Goal: Task Accomplishment & Management: Complete application form

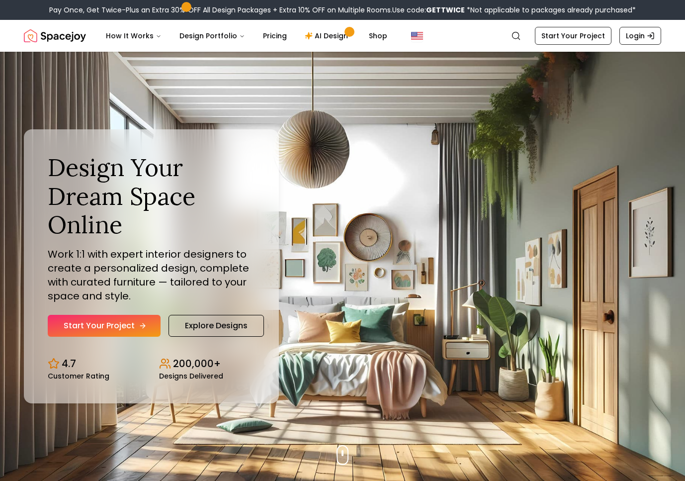
click at [124, 321] on link "Start Your Project" at bounding box center [104, 326] width 113 height 22
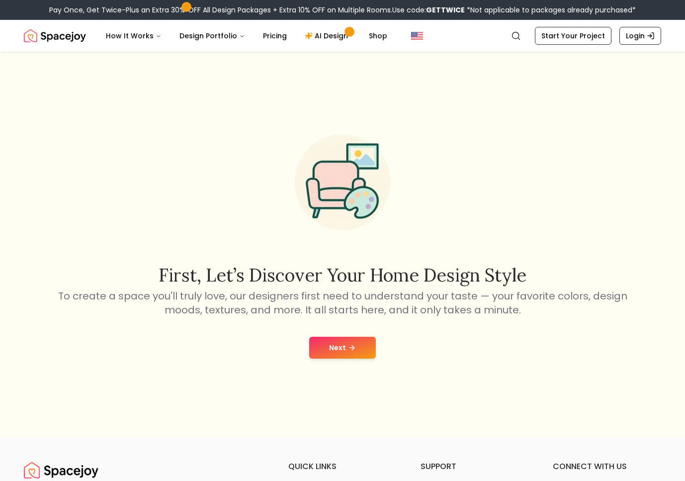
click at [366, 350] on button "Next" at bounding box center [342, 348] width 67 height 22
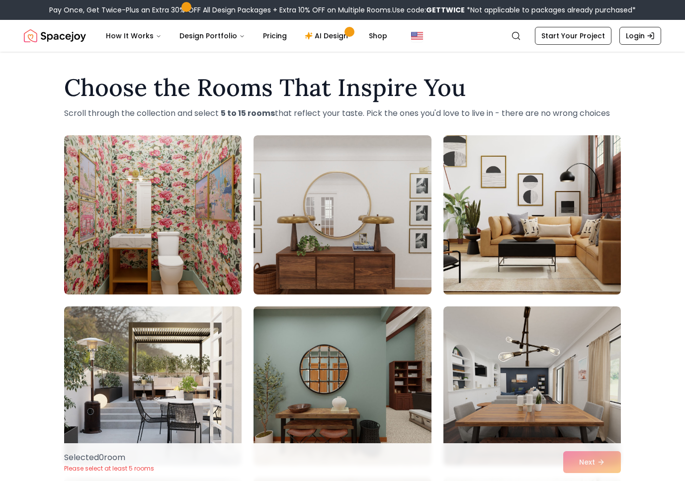
drag, startPoint x: 496, startPoint y: 204, endPoint x: 484, endPoint y: 207, distance: 12.2
click at [495, 204] on img at bounding box center [532, 214] width 186 height 167
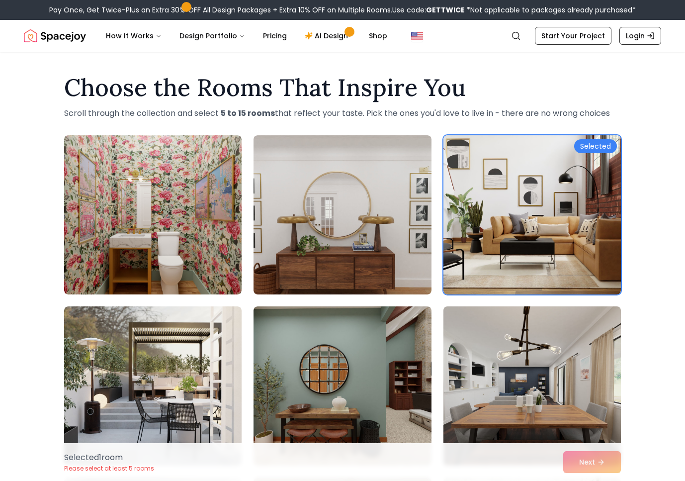
click at [561, 394] on img at bounding box center [532, 385] width 186 height 167
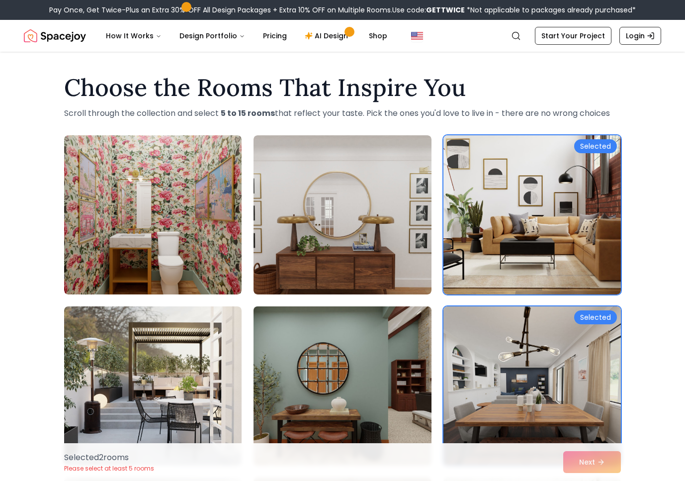
drag, startPoint x: 426, startPoint y: 390, endPoint x: 380, endPoint y: 312, distance: 90.5
click at [425, 391] on img at bounding box center [342, 385] width 186 height 167
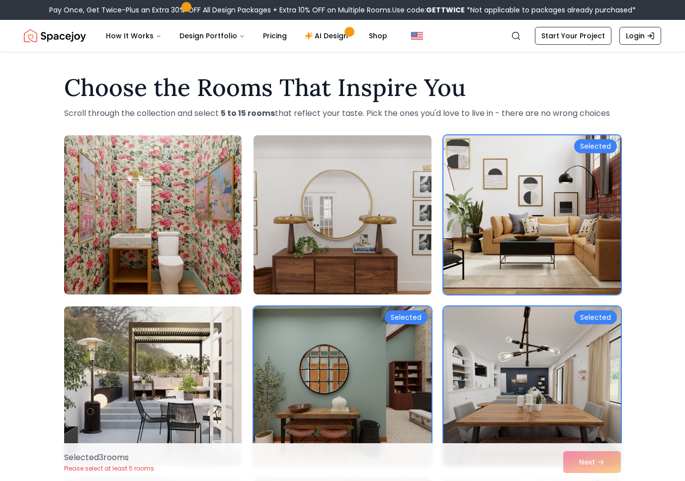
click at [380, 270] on img at bounding box center [342, 214] width 186 height 167
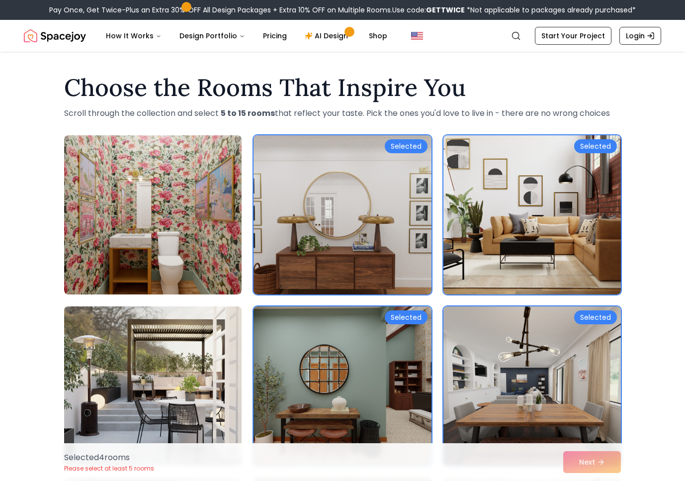
click at [175, 391] on img at bounding box center [153, 385] width 186 height 167
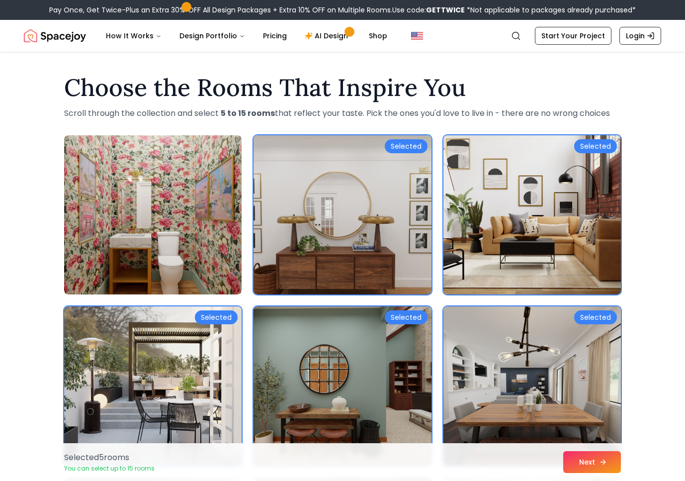
click at [608, 468] on button "Next" at bounding box center [592, 462] width 58 height 22
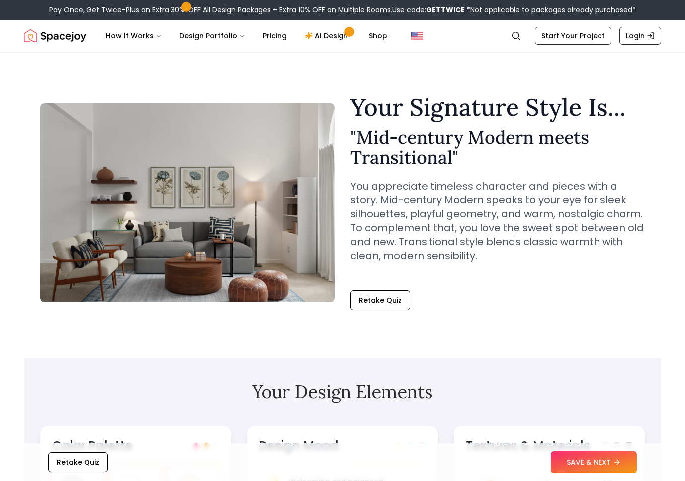
click at [203, 1] on div "Pay Once, Get Twice-Plus an Extra 30% OFF All Design Packages + Extra 10% OFF o…" at bounding box center [342, 10] width 685 height 20
